Goal: Find specific page/section: Find specific page/section

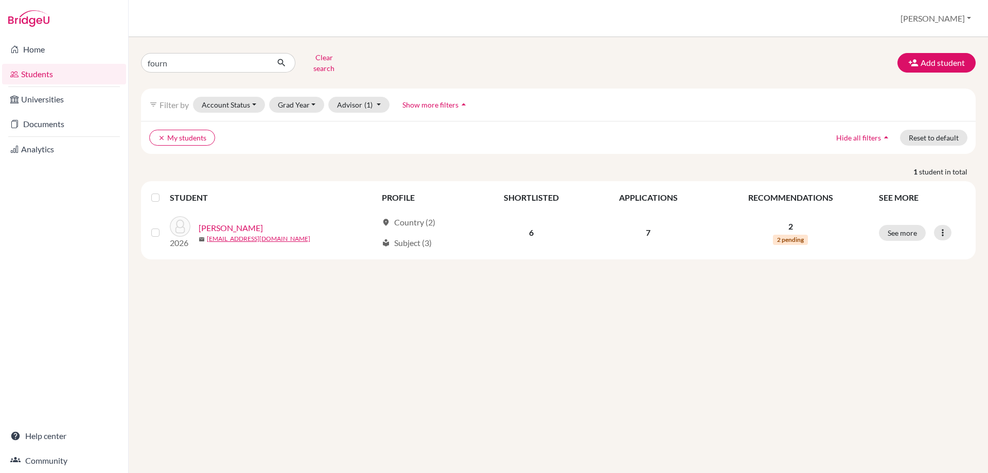
click at [125, 62] on div "Home Students Universities Documents Analytics Help center Community Students o…" at bounding box center [494, 236] width 988 height 473
type input "rohan"
click button "submit" at bounding box center [281, 63] width 27 height 20
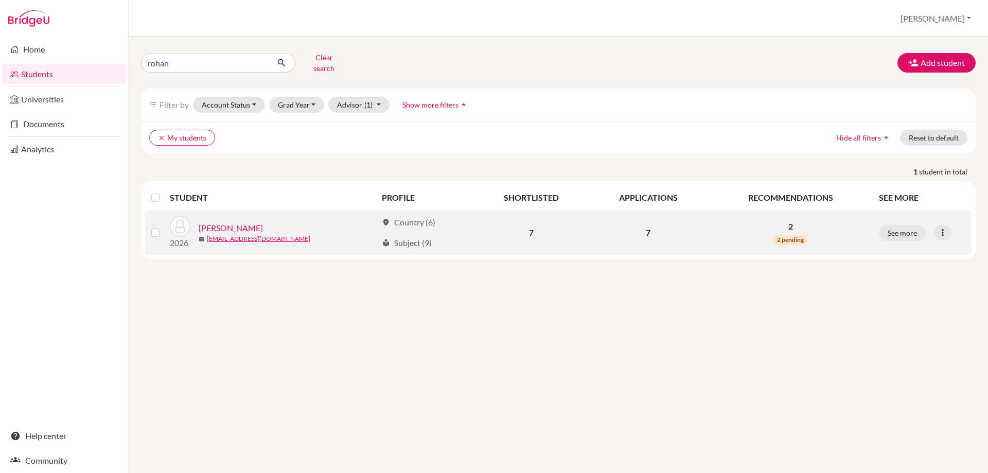
click at [229, 222] on link "[PERSON_NAME]" at bounding box center [231, 228] width 64 height 12
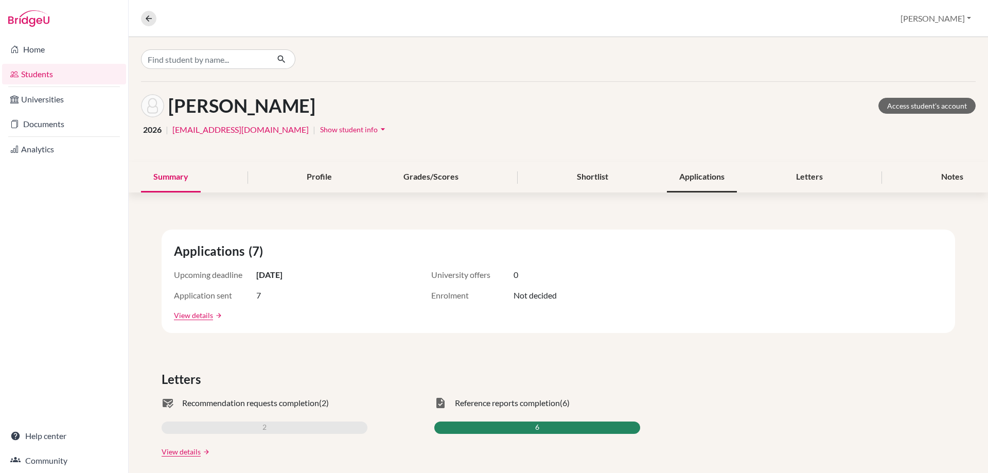
click at [719, 182] on div "Applications" at bounding box center [702, 177] width 70 height 30
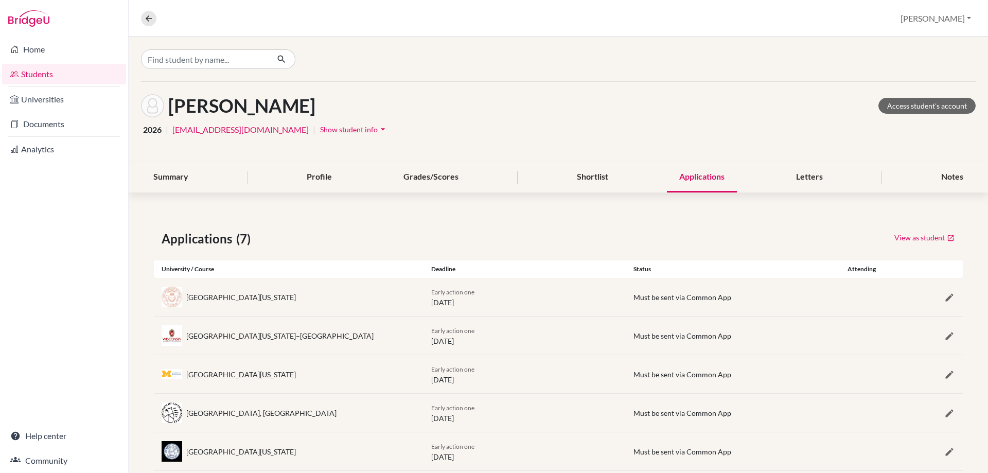
scroll to position [100, 0]
